Goal: Transaction & Acquisition: Purchase product/service

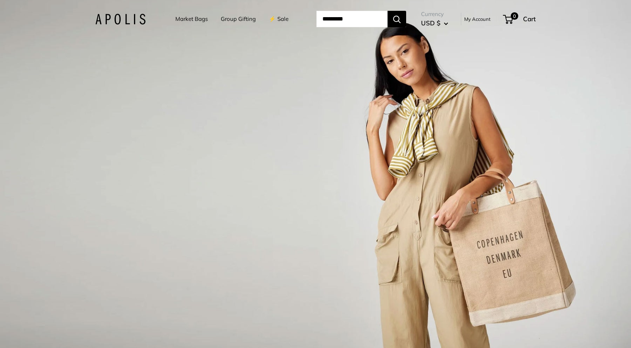
click at [236, 19] on link "Group Gifting" at bounding box center [238, 19] width 35 height 10
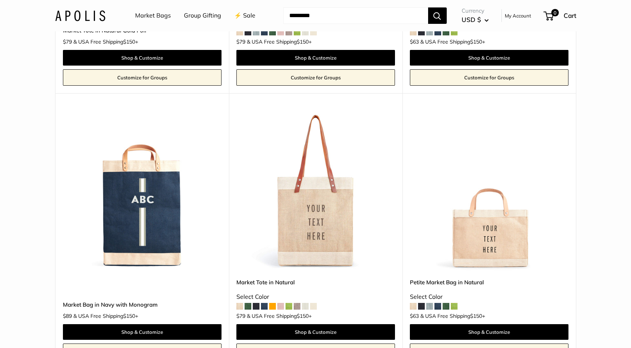
scroll to position [890, 0]
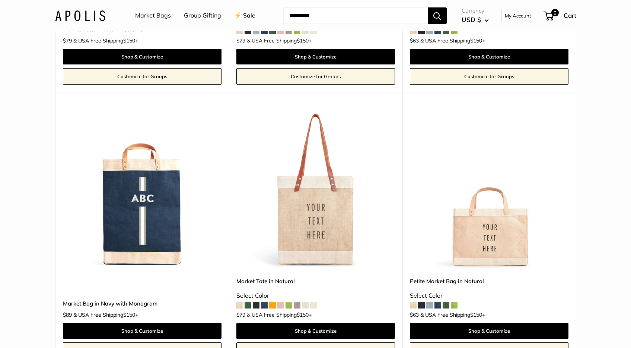
click at [0, 0] on img at bounding box center [0, 0] width 0 height 0
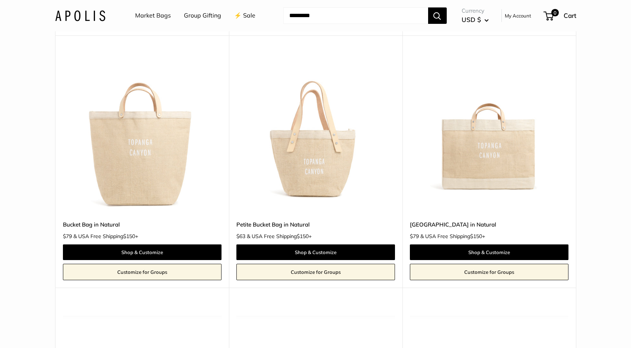
scroll to position [2538, 0]
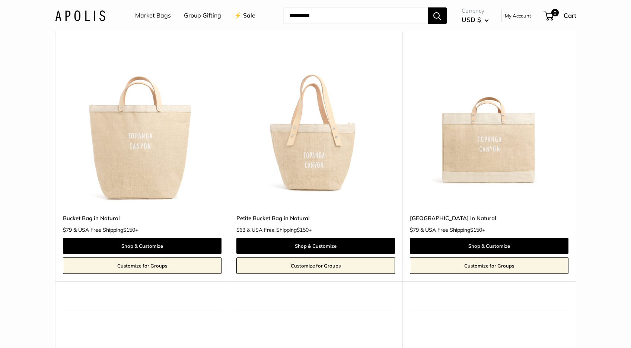
click at [0, 0] on img at bounding box center [0, 0] width 0 height 0
